Goal: Transaction & Acquisition: Book appointment/travel/reservation

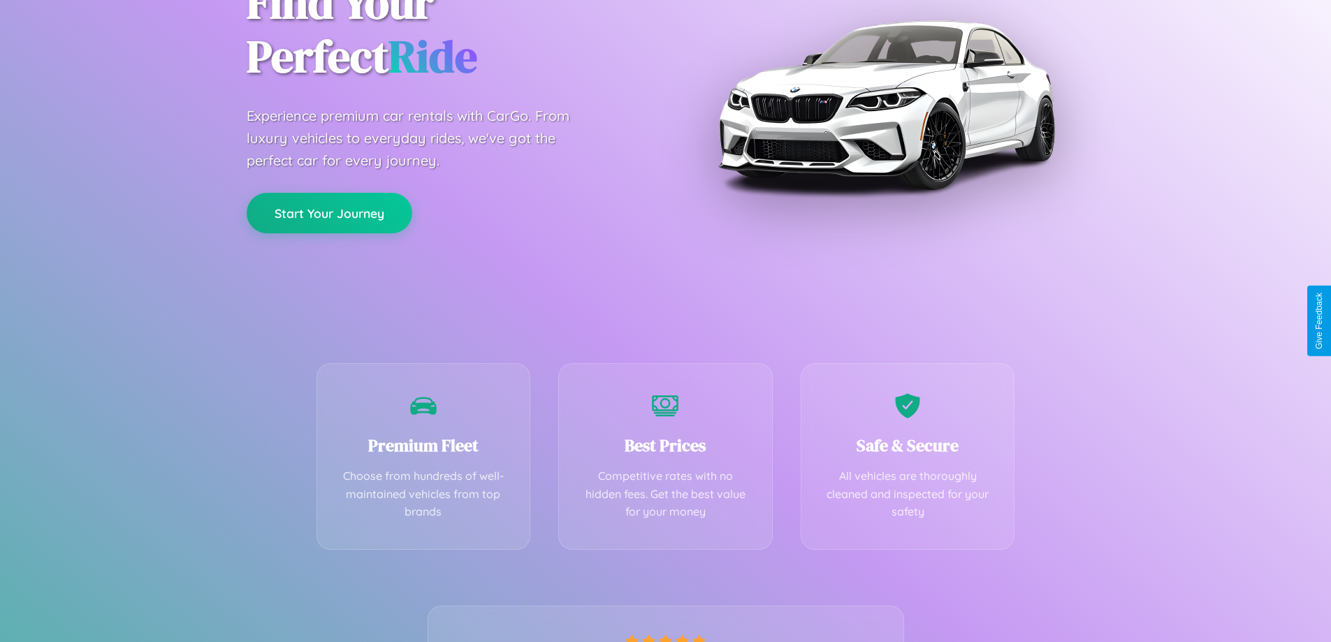
scroll to position [275, 0]
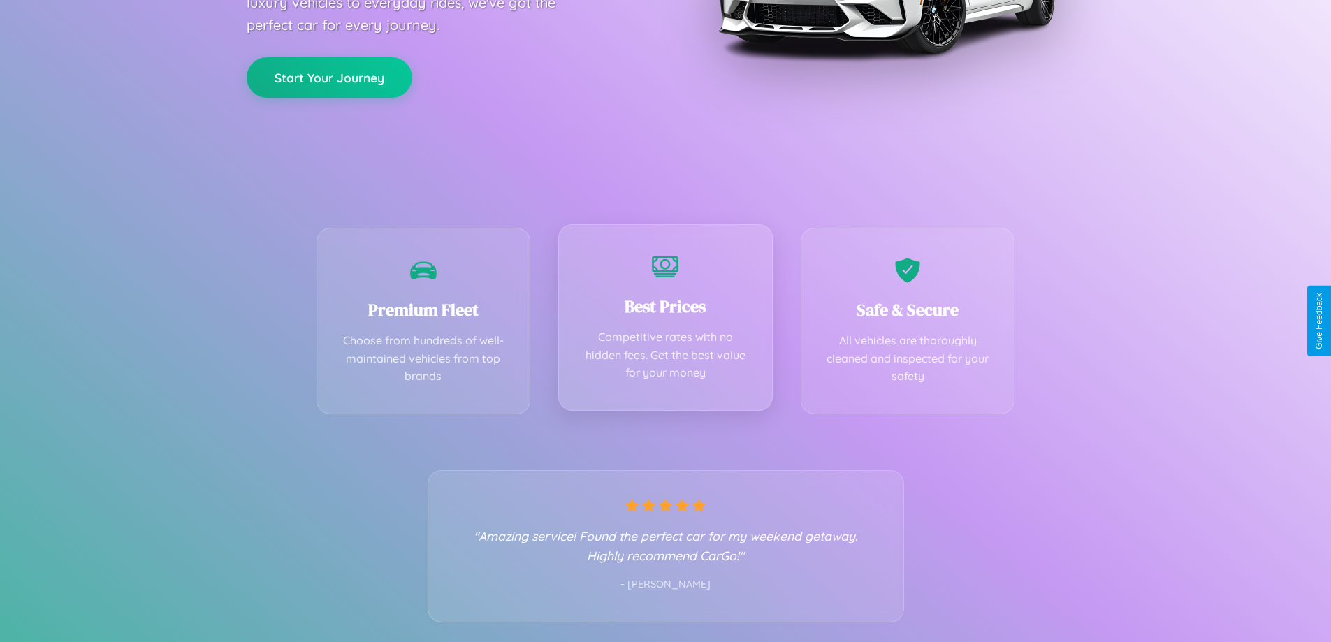
click at [665, 321] on div "Best Prices Competitive rates with no hidden fees. Get the best value for your …" at bounding box center [665, 317] width 214 height 186
click at [329, 76] on button "Start Your Journey" at bounding box center [330, 76] width 166 height 41
click at [329, 75] on button "Start Your Journey" at bounding box center [330, 76] width 166 height 41
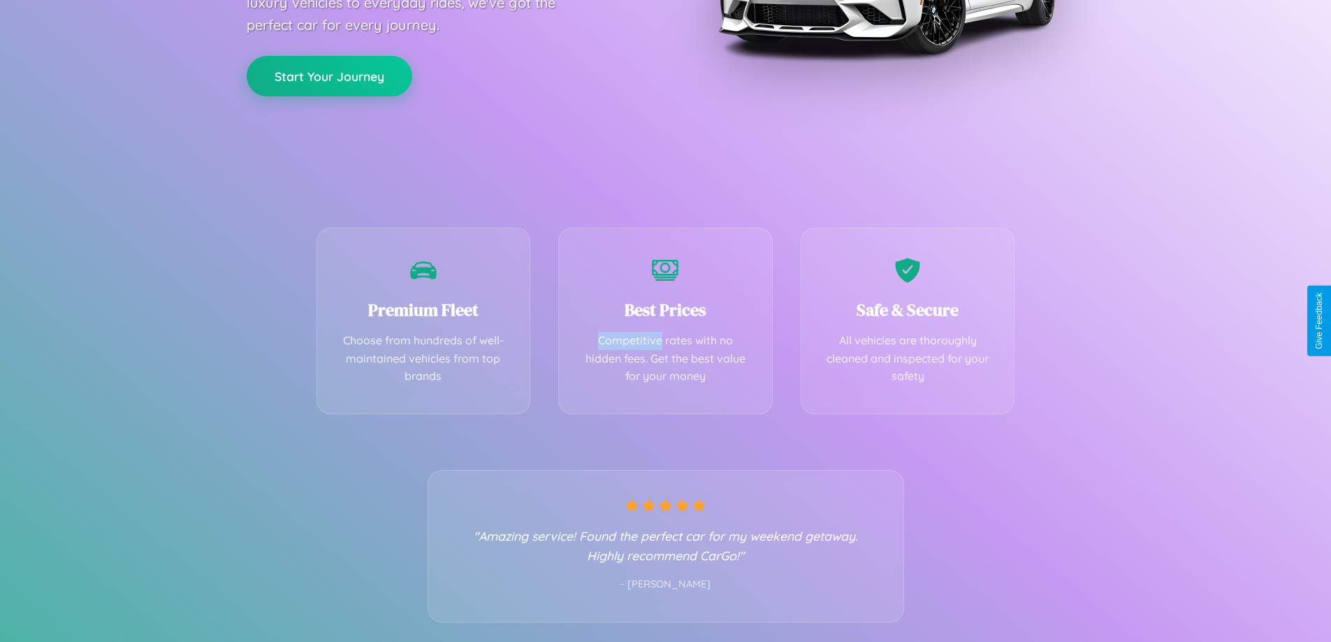
click at [329, 75] on button "Start Your Journey" at bounding box center [330, 76] width 166 height 41
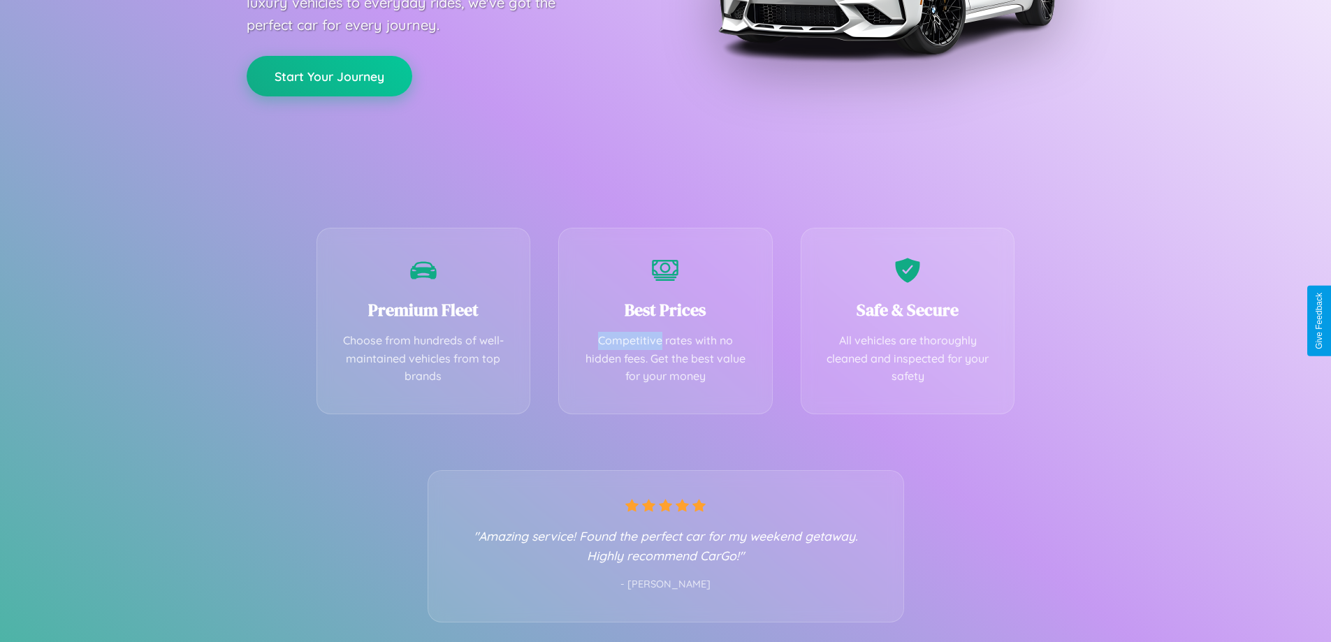
click at [329, 75] on button "Start Your Journey" at bounding box center [330, 76] width 166 height 41
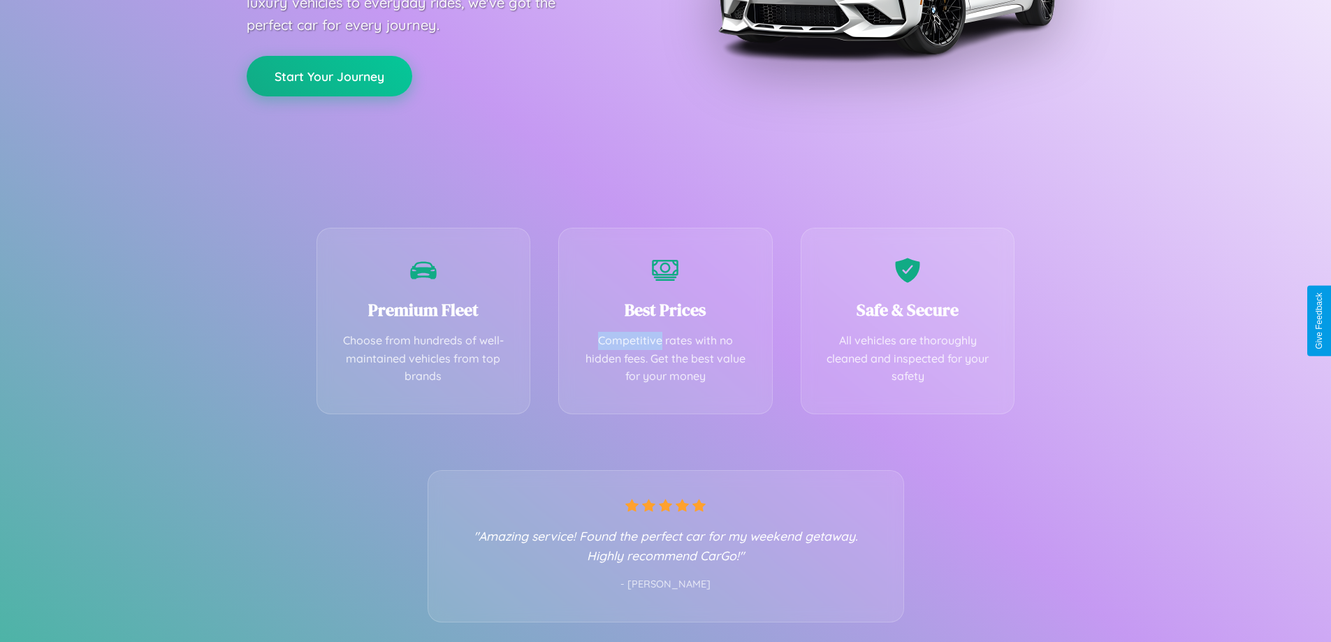
click at [329, 75] on button "Start Your Journey" at bounding box center [330, 76] width 166 height 41
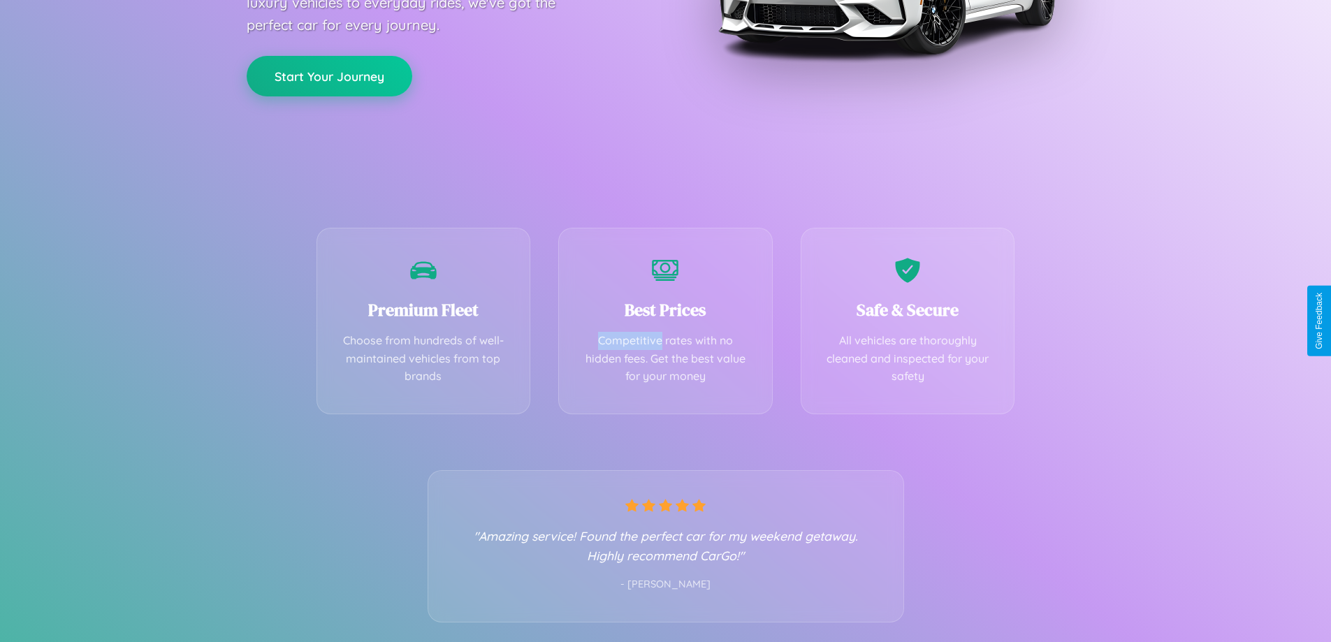
click at [329, 75] on button "Start Your Journey" at bounding box center [330, 76] width 166 height 41
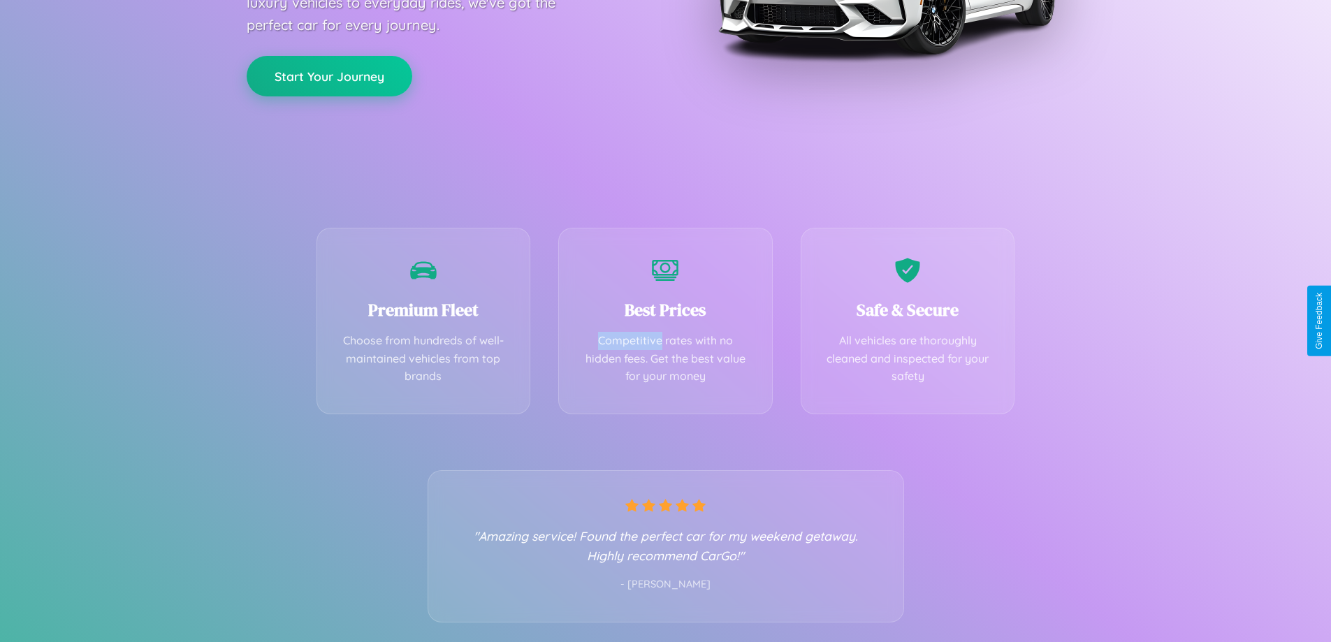
click at [329, 75] on button "Start Your Journey" at bounding box center [330, 76] width 166 height 41
